Goal: Information Seeking & Learning: Check status

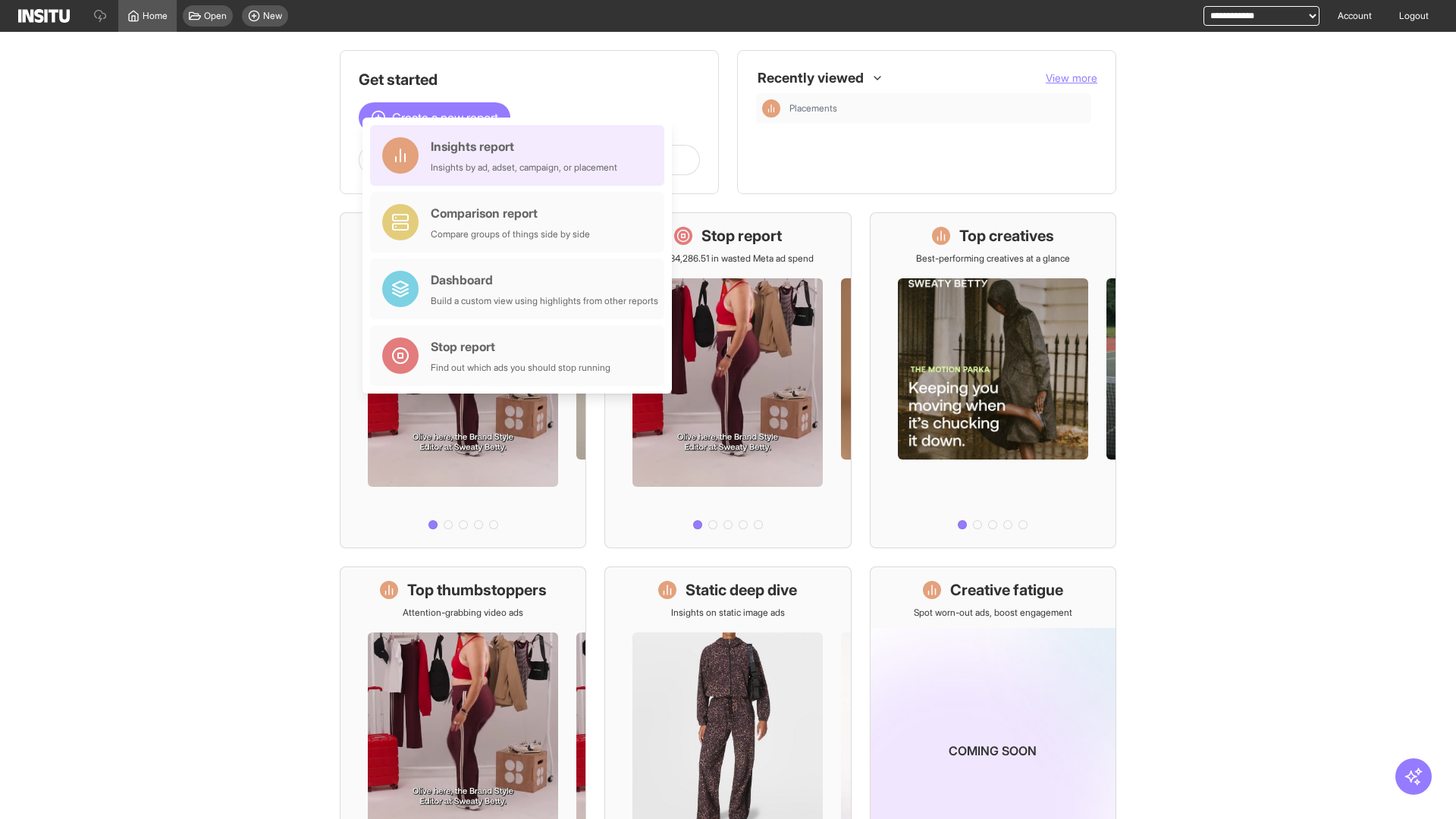
click at [521, 156] on div "Insights report Insights by ad, adset, campaign, or placement" at bounding box center [524, 155] width 186 height 36
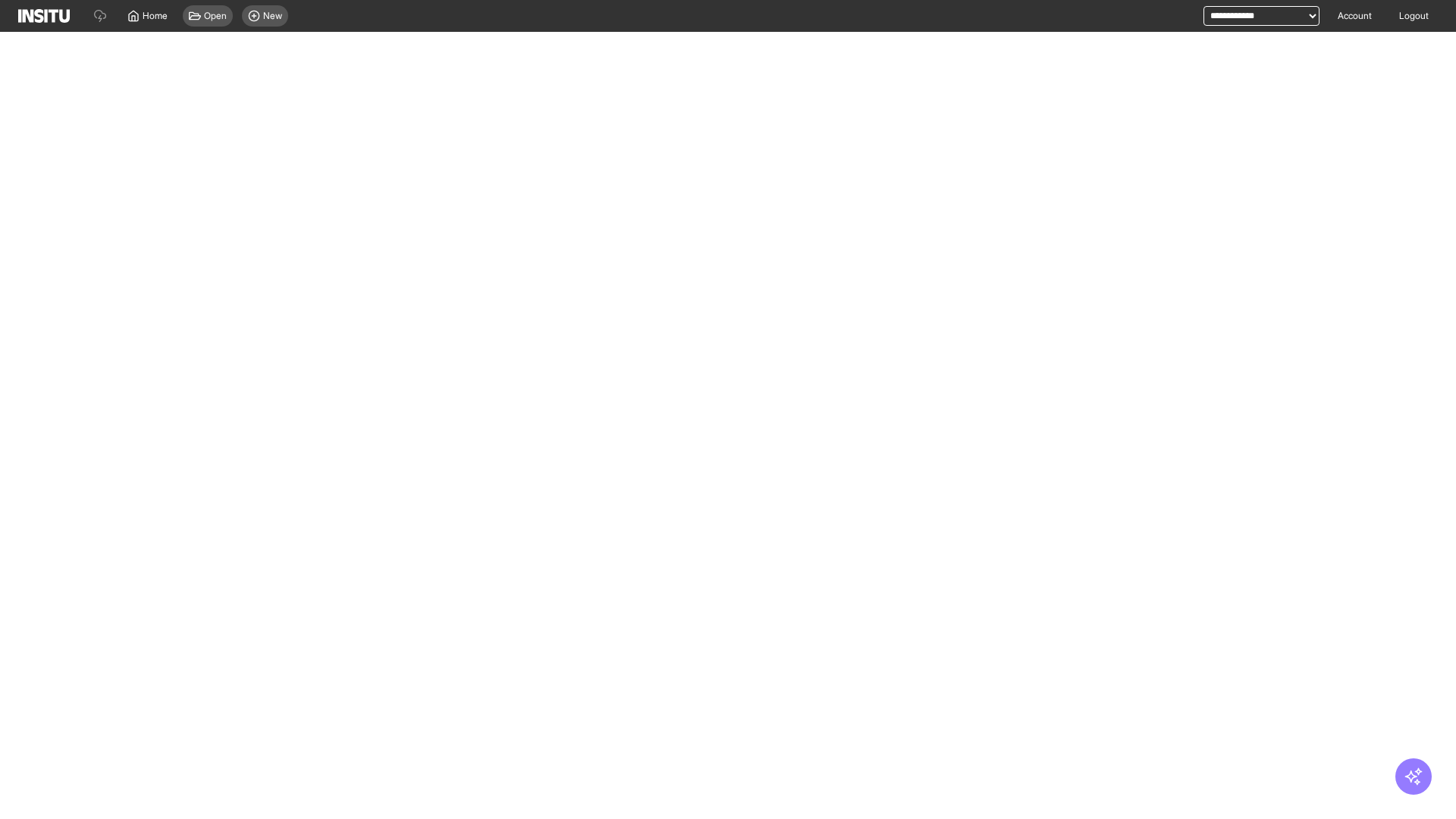
select select "**"
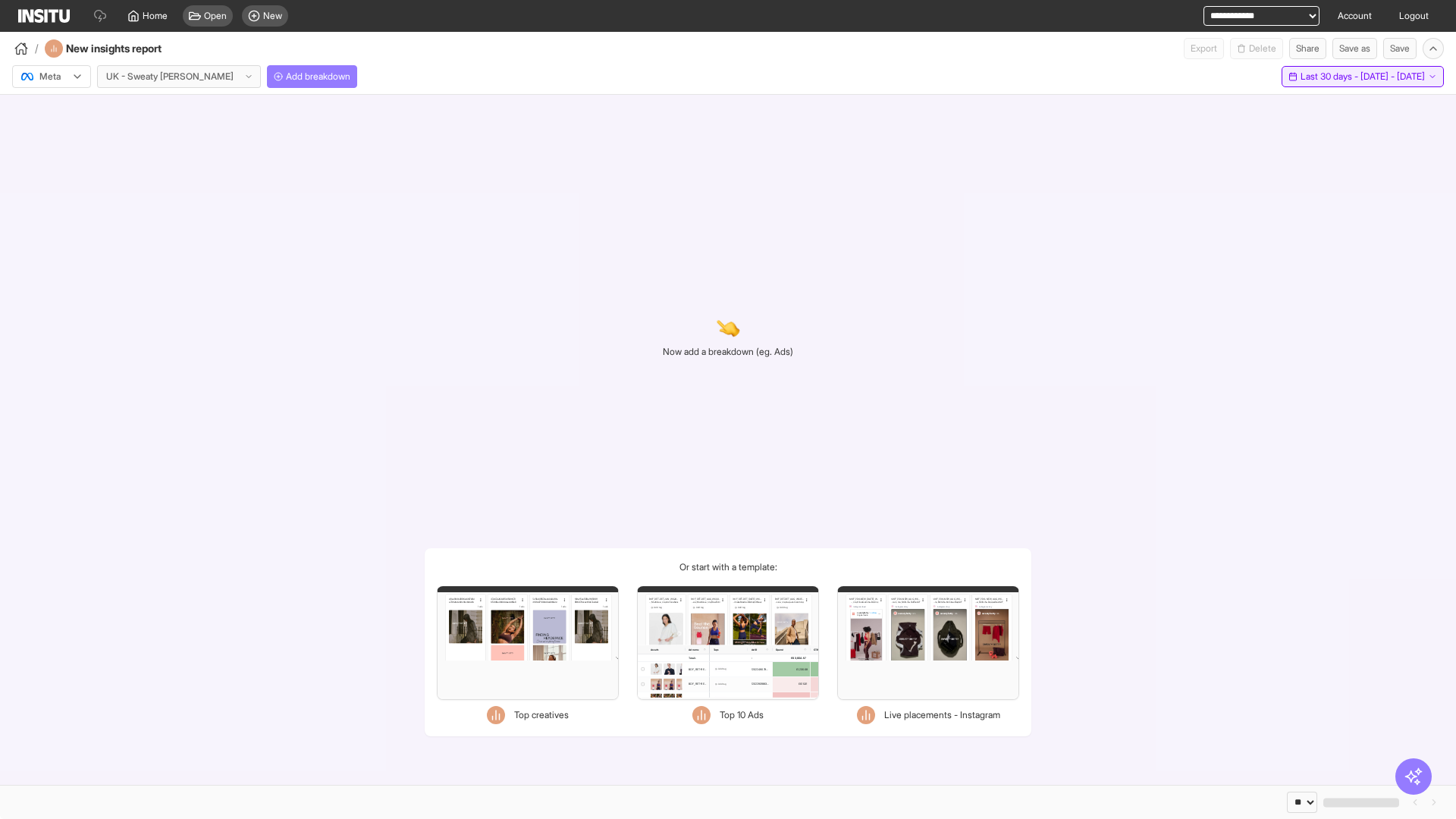
click at [1341, 76] on span "Last 30 days - [DATE] - [DATE]" at bounding box center [1362, 76] width 124 height 12
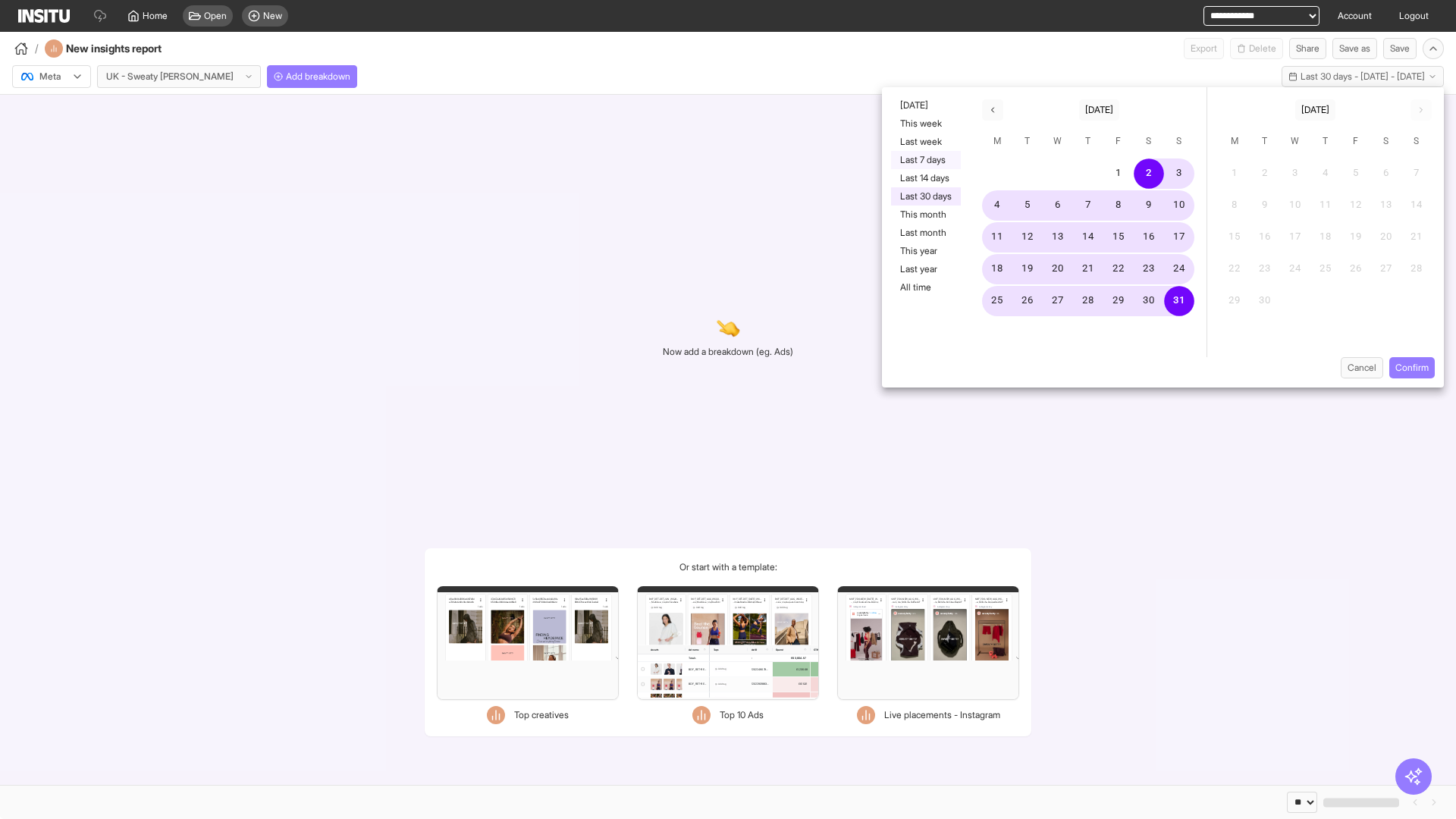
click at [925, 160] on button "Last 7 days" at bounding box center [926, 160] width 69 height 18
